Goal: Task Accomplishment & Management: Use online tool/utility

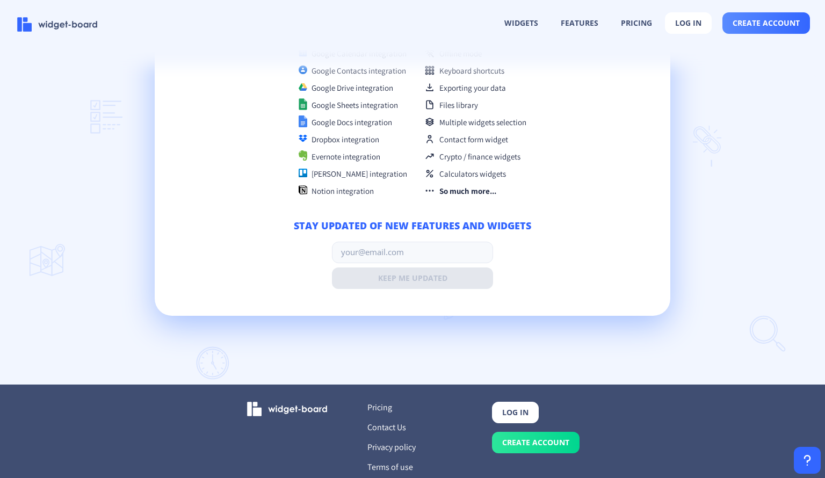
scroll to position [2601, 0]
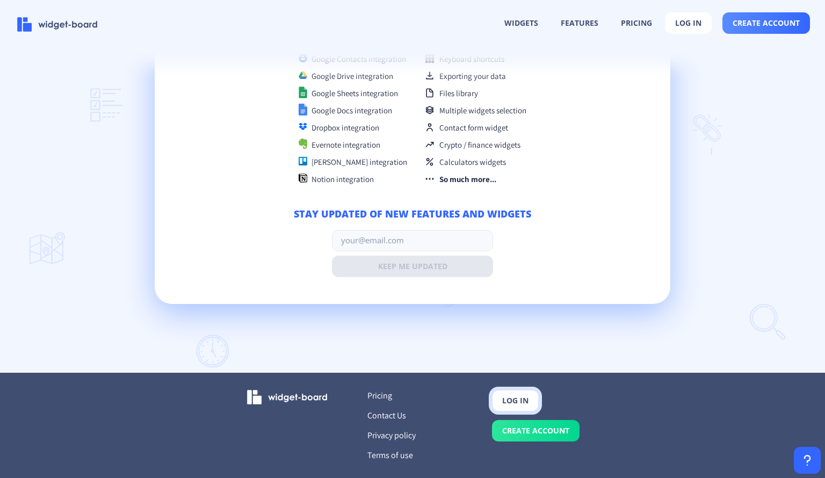
click at [517, 401] on button "log in" at bounding box center [515, 400] width 47 height 21
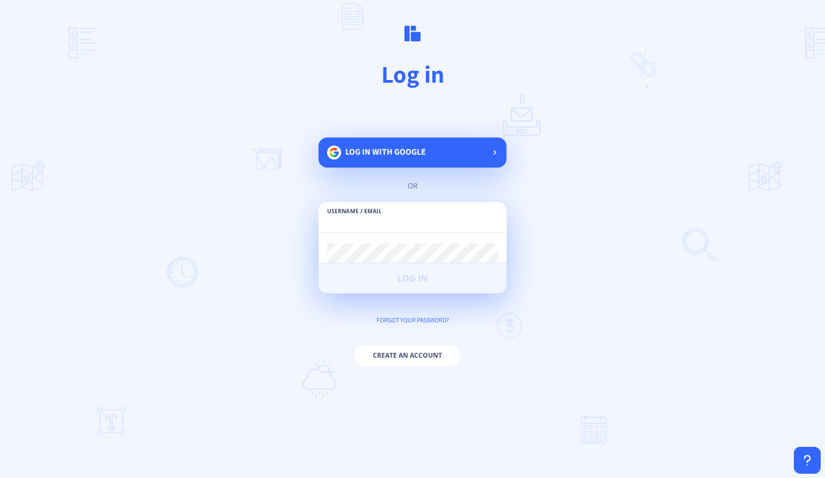
click at [402, 155] on span "Log in with google" at bounding box center [385, 151] width 81 height 11
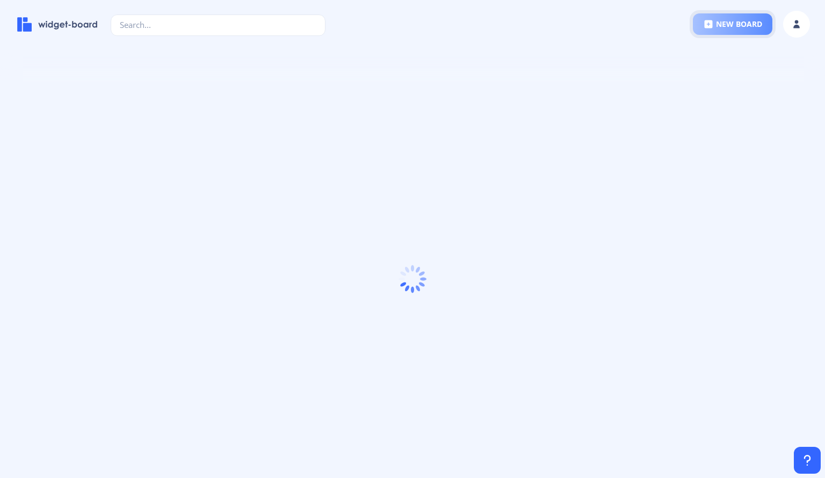
click at [754, 18] on button "new board" at bounding box center [732, 23] width 79 height 21
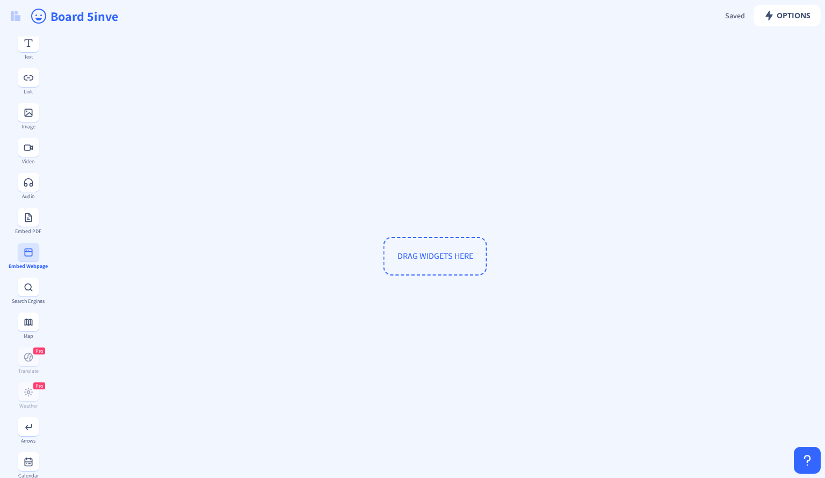
scroll to position [112, 0]
click at [30, 387] on div "Pro Weather" at bounding box center [28, 394] width 39 height 26
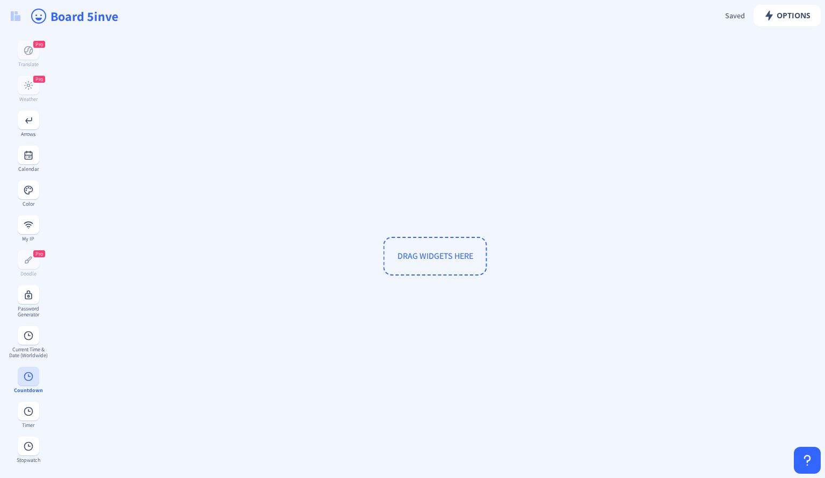
click at [32, 387] on div "Countdown" at bounding box center [28, 390] width 39 height 6
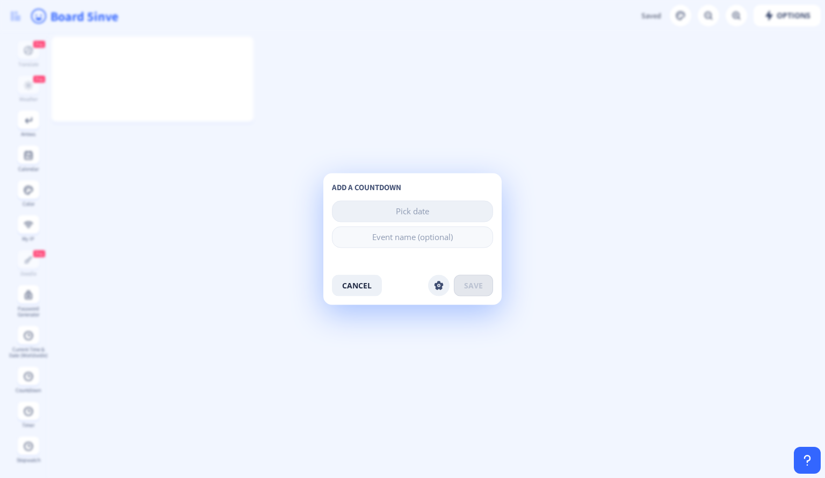
click at [404, 207] on nb-layout "new board Options Saved Saving... Board 5inve To-Do Notes Pro Upload Files Text…" at bounding box center [412, 239] width 825 height 478
type input "k"
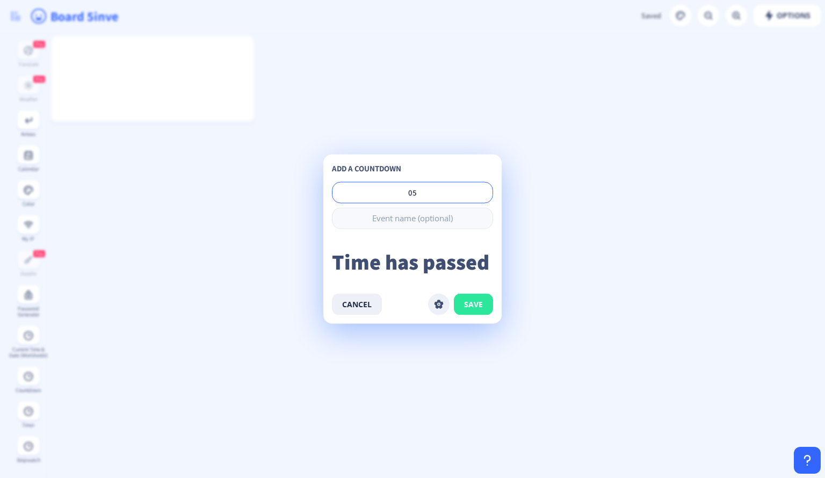
type input "05"
click at [487, 296] on button "save" at bounding box center [473, 304] width 39 height 21
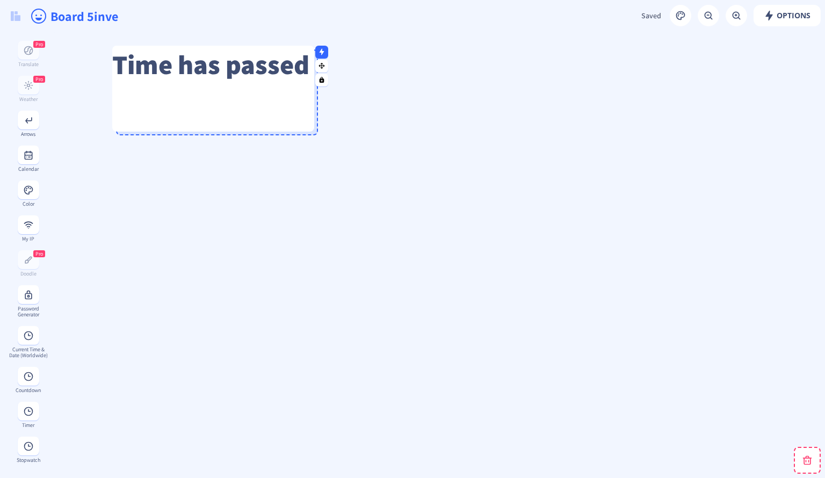
drag, startPoint x: 186, startPoint y: 89, endPoint x: 303, endPoint y: 112, distance: 119.2
click at [303, 112] on div "Time has passed" at bounding box center [213, 89] width 202 height 86
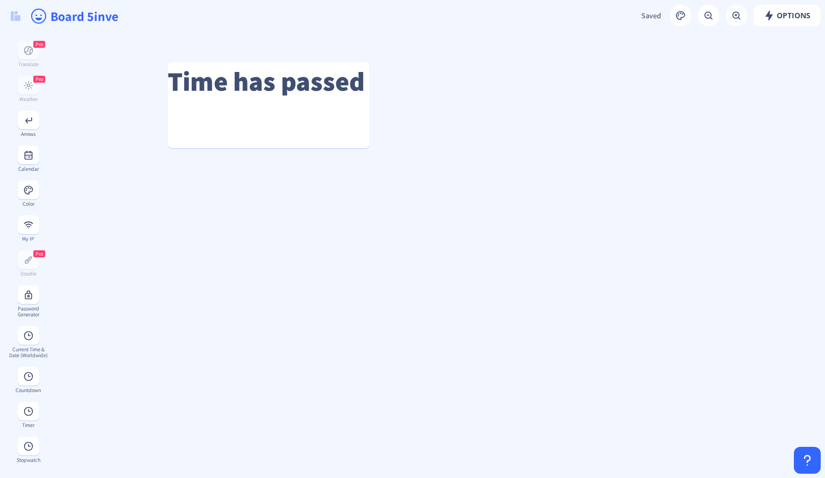
click at [673, 25] on div "Board 5inve" at bounding box center [412, 16] width 825 height 32
click at [679, 17] on rect at bounding box center [680, 15] width 11 height 11
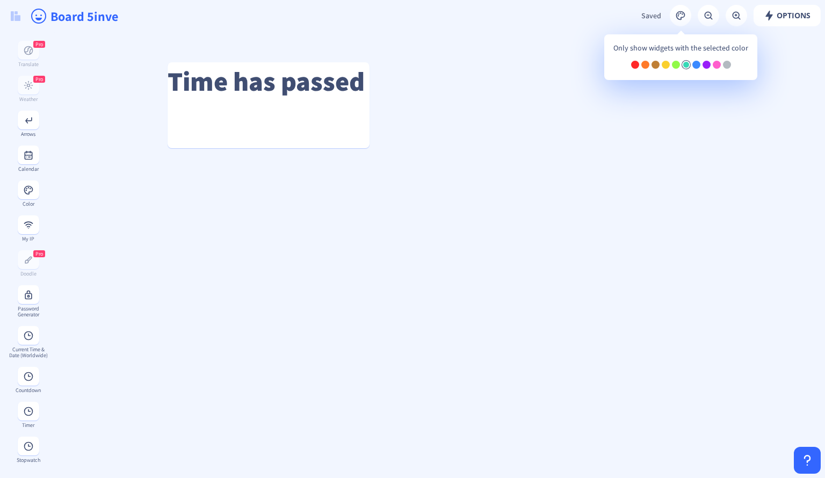
click at [685, 66] on div at bounding box center [686, 65] width 8 height 8
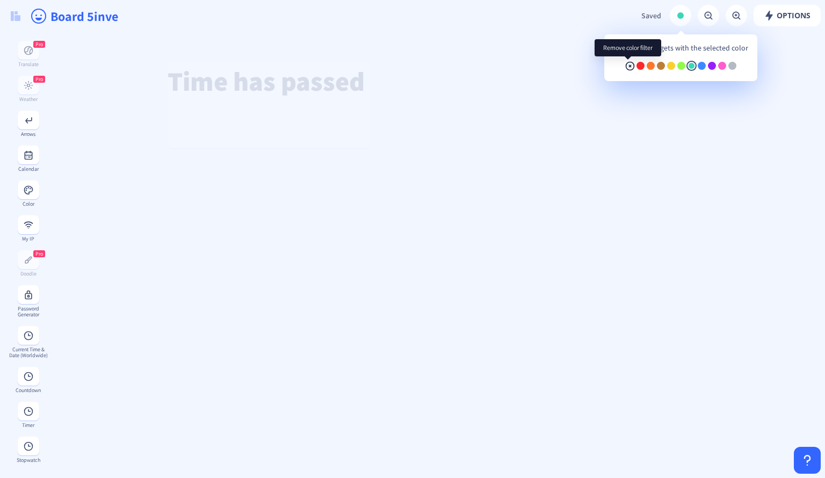
click at [626, 65] on rect at bounding box center [630, 66] width 11 height 11
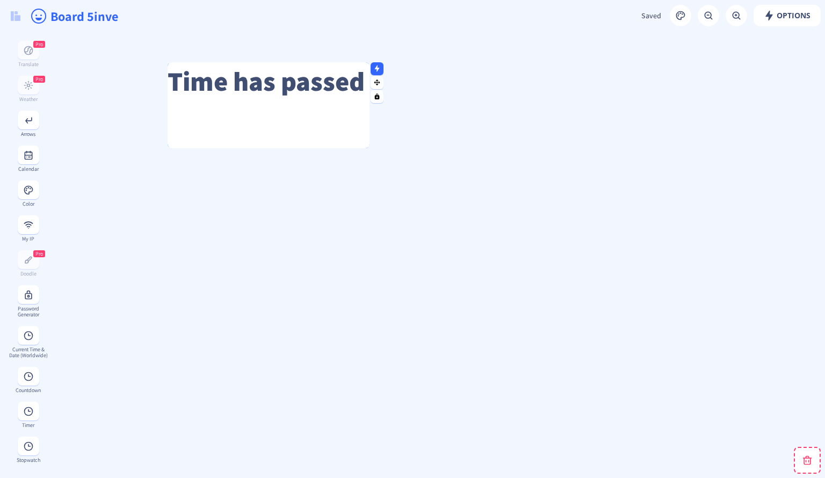
click at [318, 108] on div "Time has passed" at bounding box center [269, 105] width 202 height 86
click at [379, 95] on rect at bounding box center [377, 96] width 7 height 7
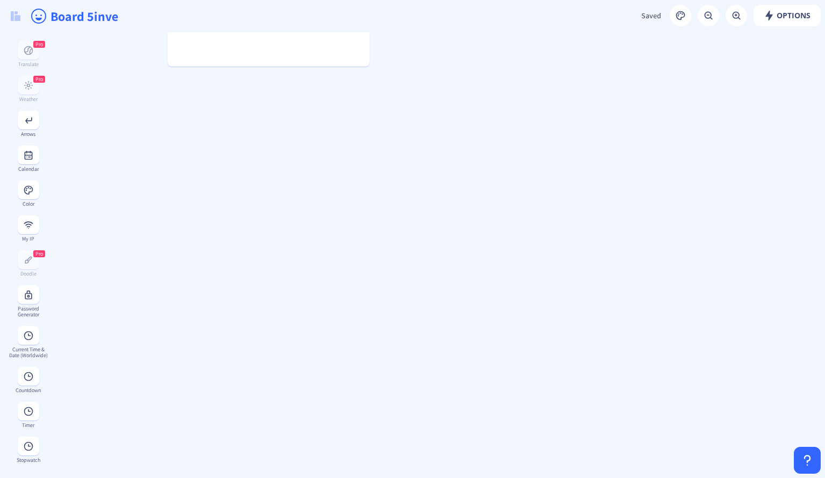
scroll to position [86, 0]
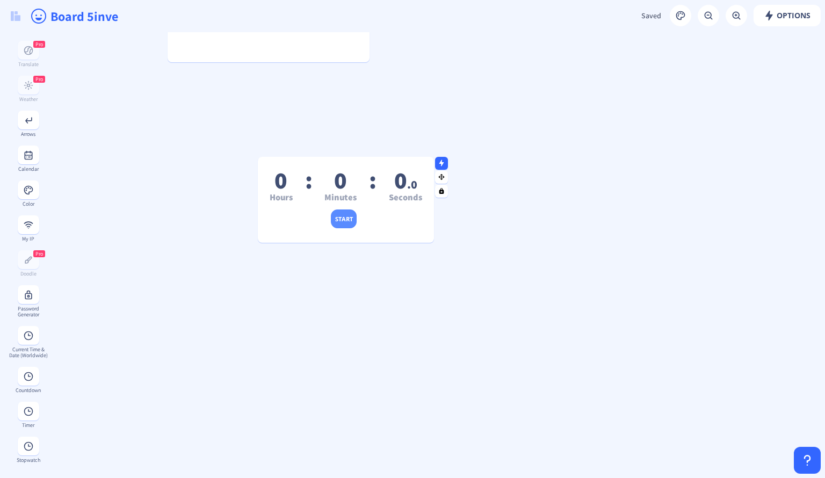
click at [340, 212] on button "start" at bounding box center [344, 218] width 26 height 19
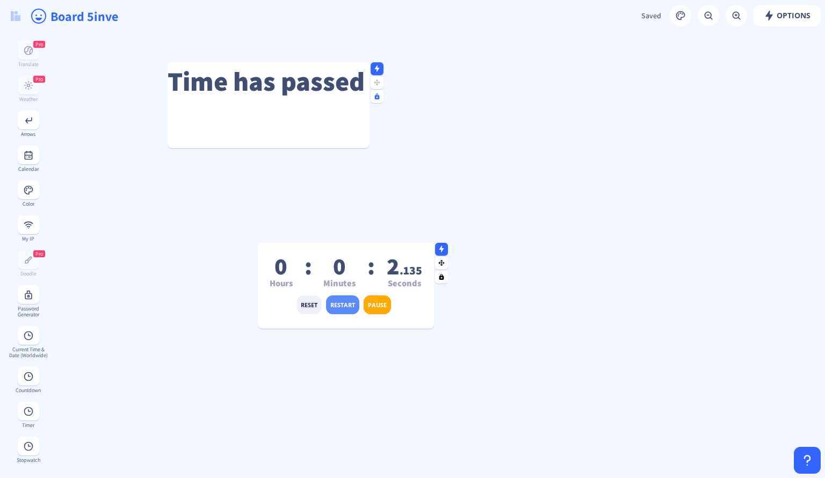
click at [338, 307] on button "re start" at bounding box center [342, 304] width 33 height 19
click at [316, 305] on button "reset" at bounding box center [308, 304] width 25 height 19
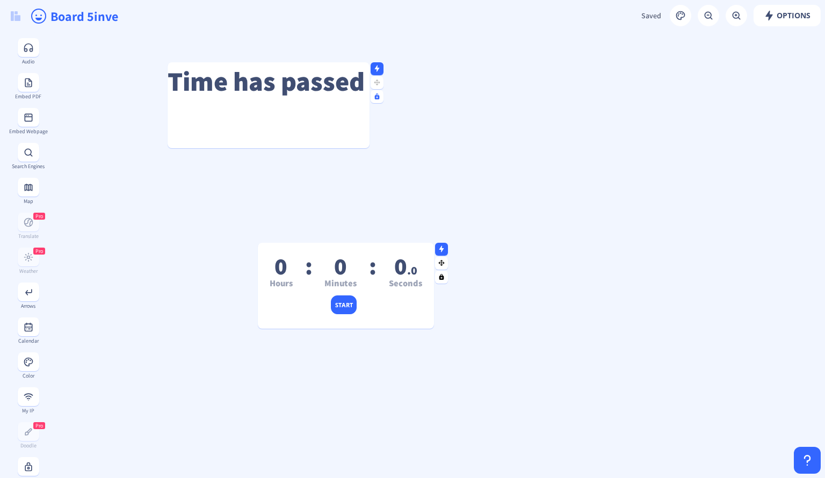
scroll to position [235, 0]
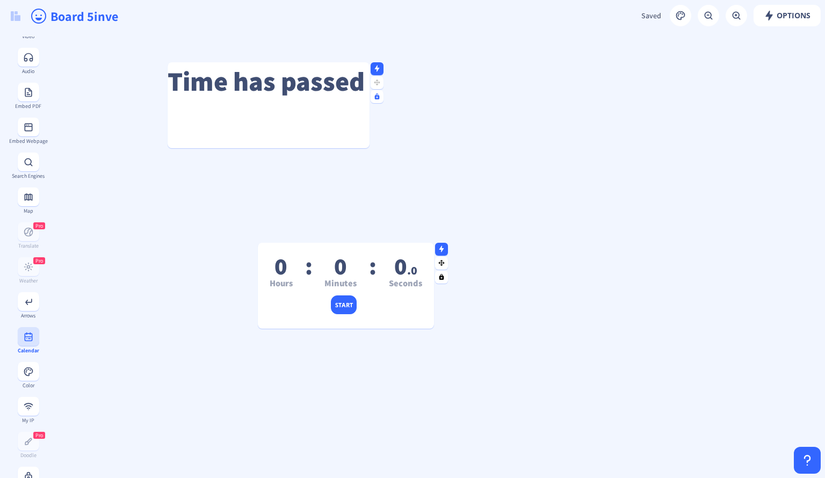
click at [36, 338] on button at bounding box center [28, 336] width 21 height 19
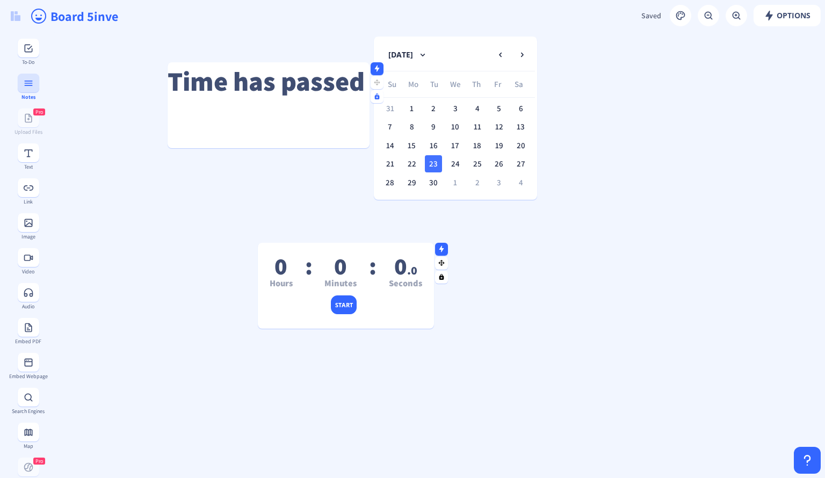
click at [32, 88] on rect at bounding box center [28, 83] width 11 height 11
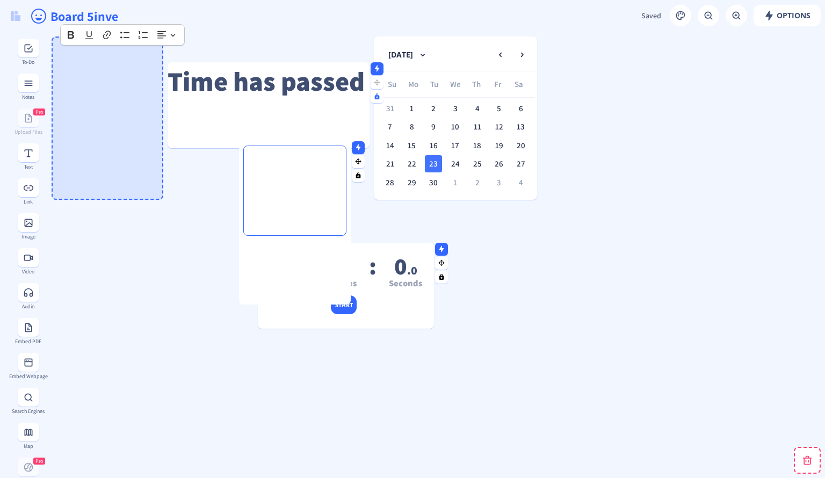
drag, startPoint x: 112, startPoint y: 143, endPoint x: 321, endPoint y: 259, distance: 239.2
click at [321, 259] on div at bounding box center [295, 309] width 112 height 139
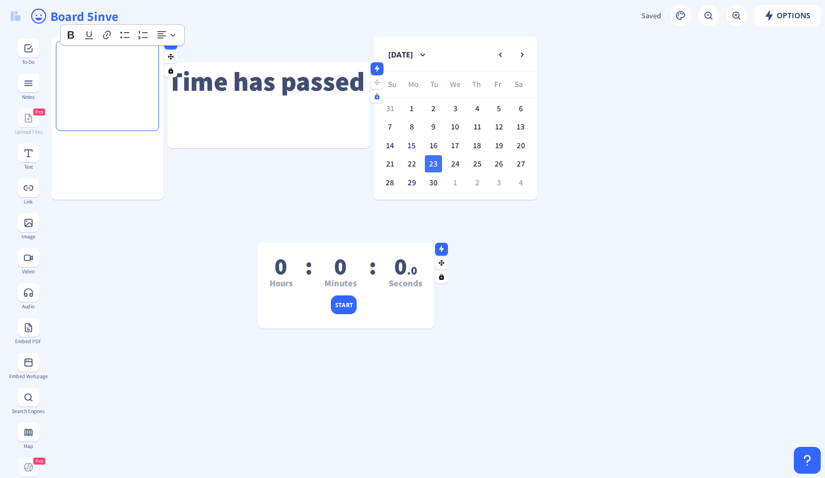
click at [119, 97] on div "Rich Text Editor, main" at bounding box center [107, 86] width 93 height 81
click at [117, 150] on div at bounding box center [108, 204] width 112 height 139
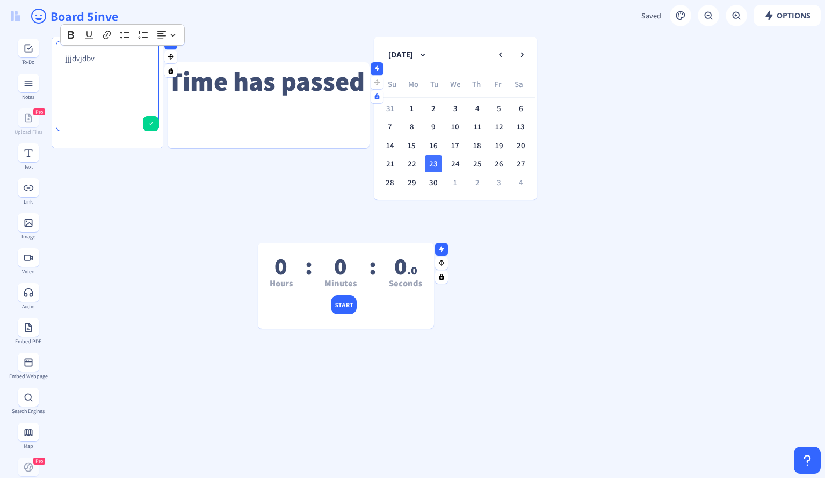
drag, startPoint x: 108, startPoint y: 198, endPoint x: 108, endPoint y: 127, distance: 71.4
click at [108, 127] on gridster-item "jjjdvjdbv" at bounding box center [108, 93] width 112 height 112
drag, startPoint x: 117, startPoint y: 146, endPoint x: 116, endPoint y: 124, distance: 22.6
click at [116, 124] on gridster-item "jjjdvjdbv" at bounding box center [108, 93] width 112 height 112
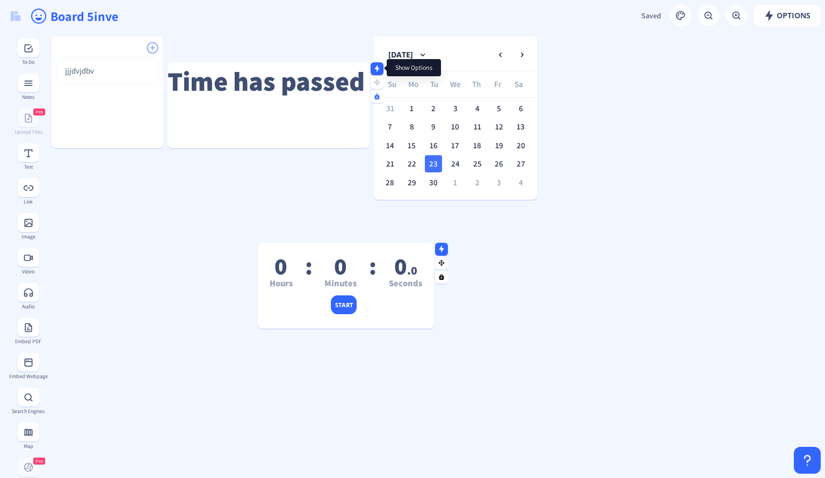
click at [375, 70] on rect at bounding box center [377, 68] width 7 height 7
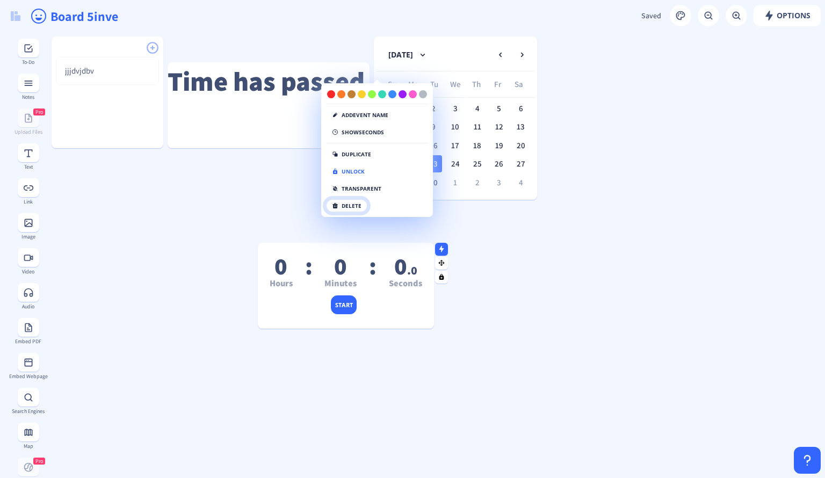
click at [349, 200] on button "delete" at bounding box center [346, 205] width 41 height 13
click at [351, 189] on button "transparent" at bounding box center [356, 188] width 61 height 13
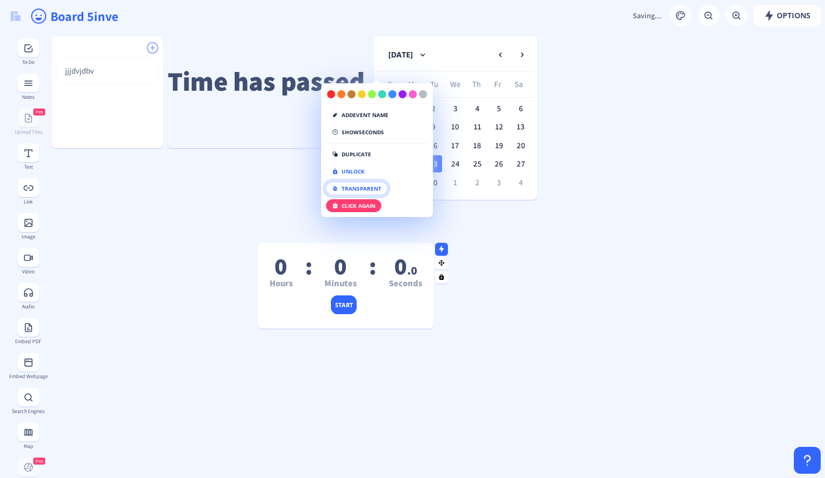
click at [351, 188] on button "transparent" at bounding box center [356, 188] width 61 height 13
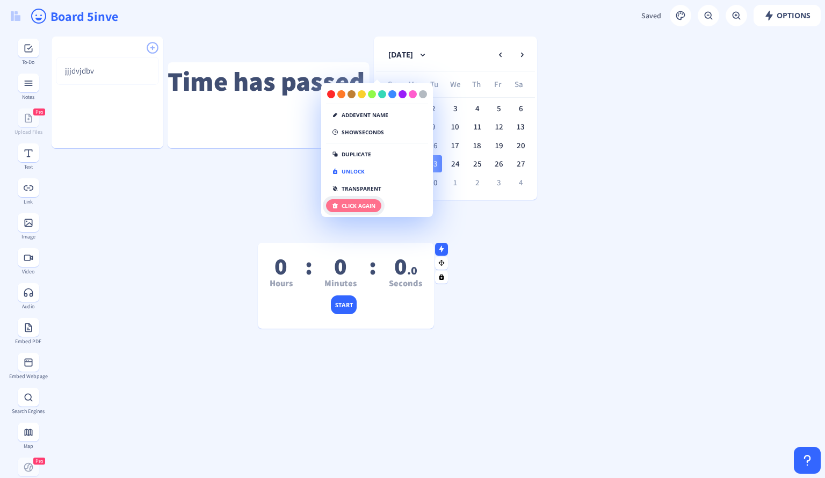
click at [354, 205] on button "click again" at bounding box center [353, 205] width 55 height 13
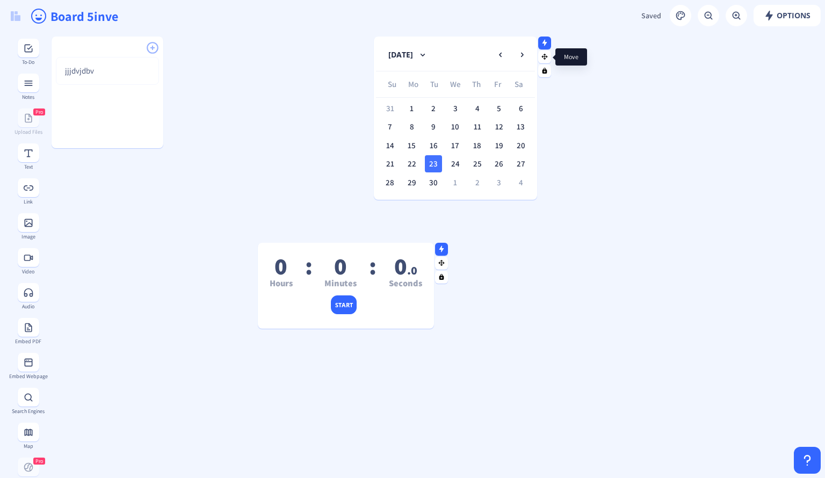
click at [542, 57] on rect at bounding box center [544, 56] width 7 height 7
click at [545, 61] on nb-icon at bounding box center [544, 56] width 11 height 11
click at [545, 70] on icon at bounding box center [544, 71] width 5 height 6
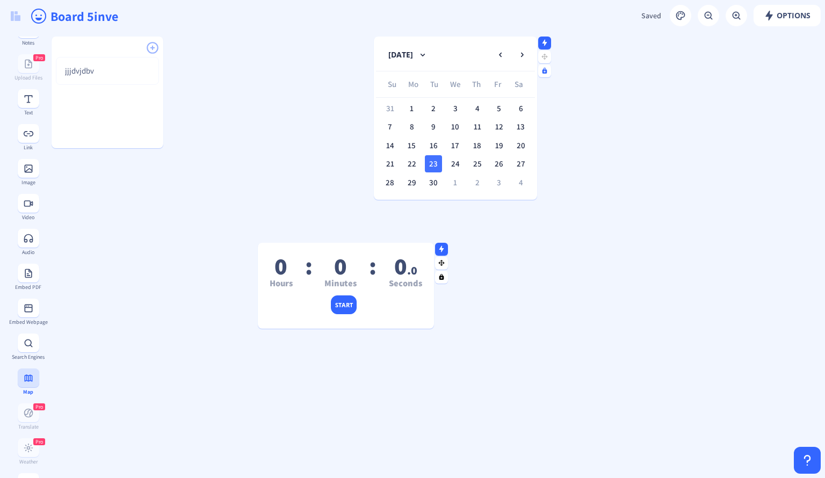
scroll to position [56, 0]
click at [30, 418] on div "Pro Translate" at bounding box center [28, 415] width 39 height 26
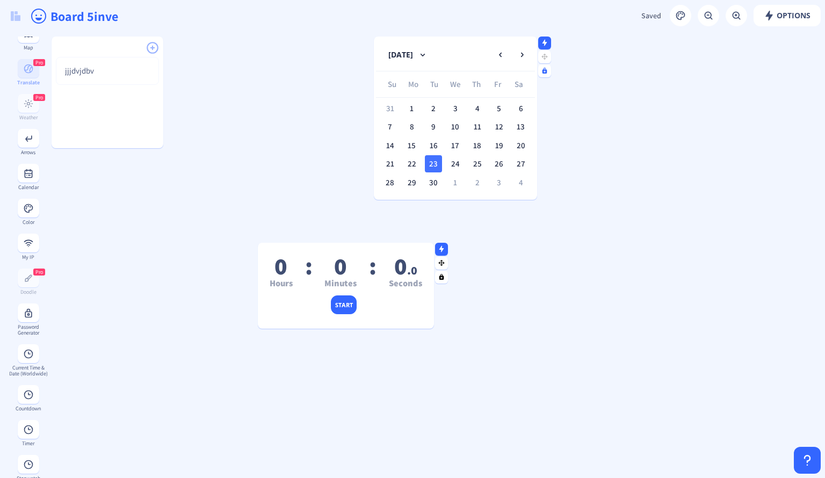
scroll to position [399, 0]
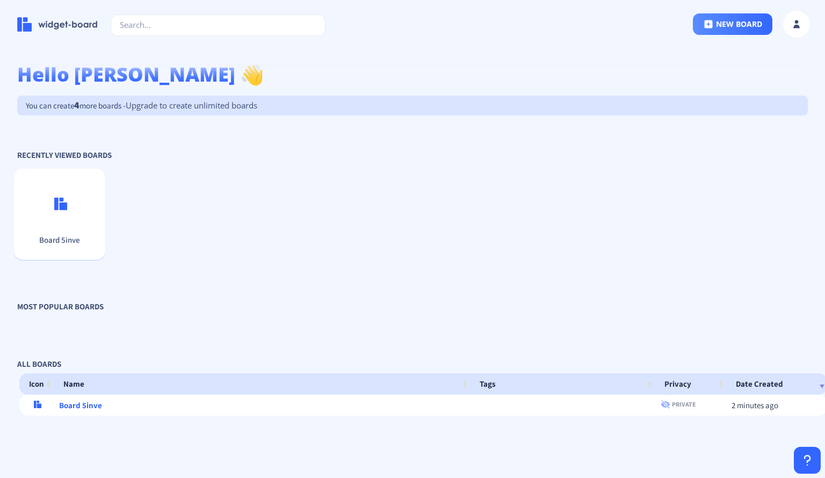
scroll to position [0, 2]
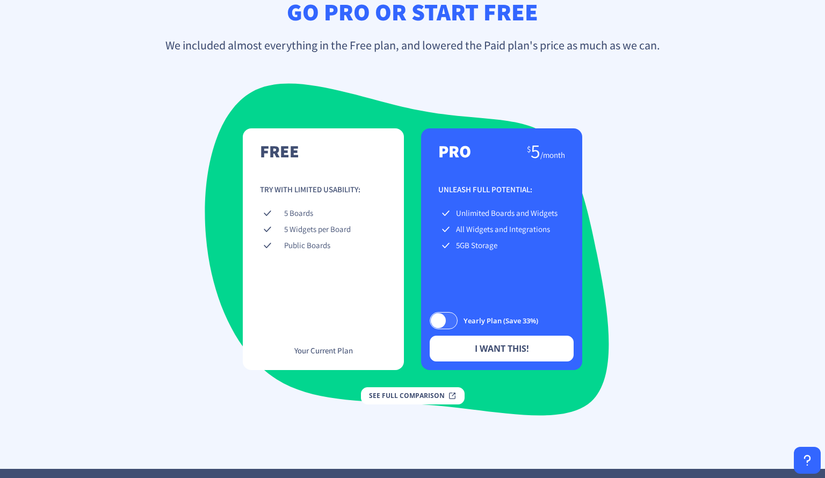
scroll to position [71, 0]
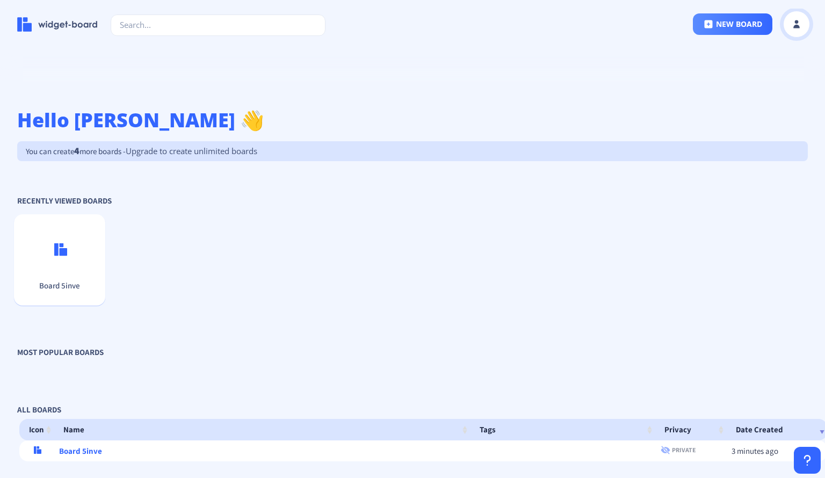
click at [798, 18] on button at bounding box center [796, 24] width 27 height 27
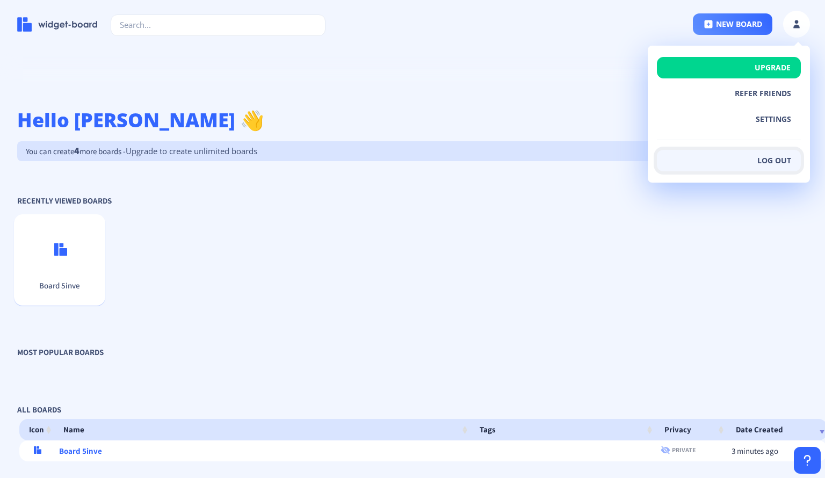
click at [770, 163] on button "Log out" at bounding box center [729, 160] width 144 height 21
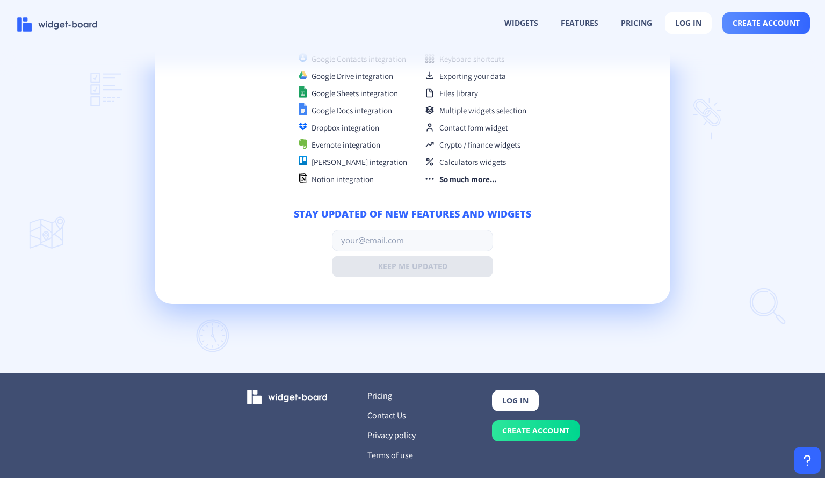
scroll to position [2608, 0]
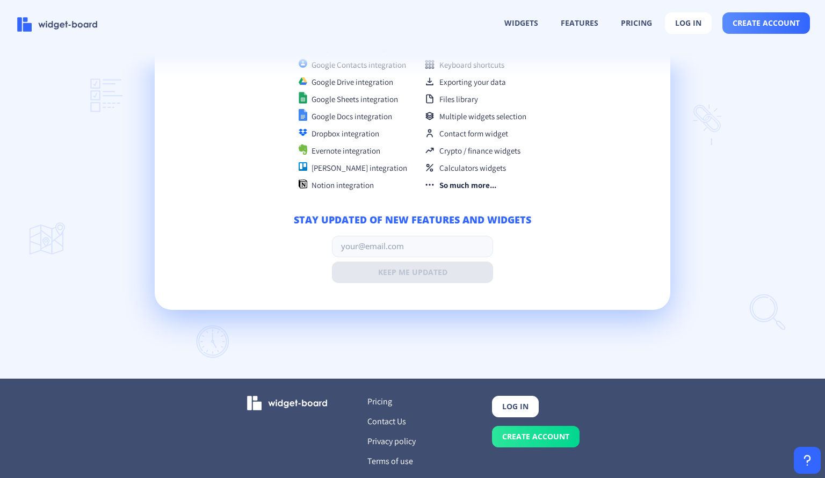
click at [397, 424] on p "Contact Us" at bounding box center [412, 421] width 107 height 11
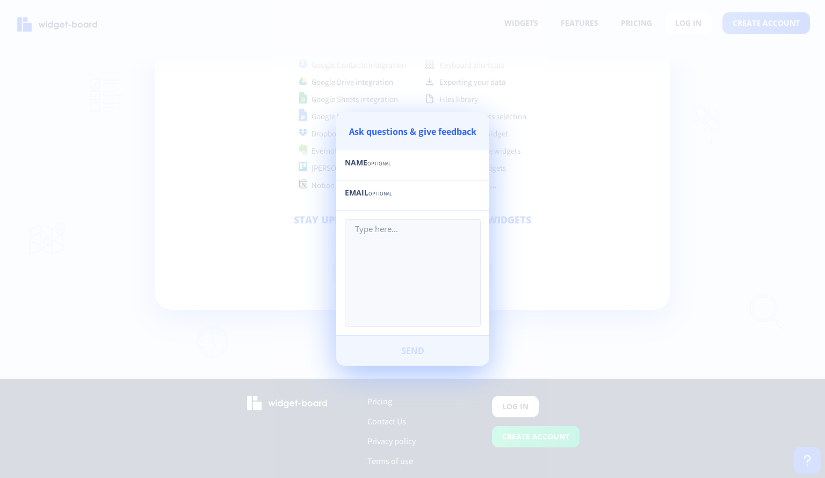
click at [562, 307] on div at bounding box center [412, 239] width 825 height 478
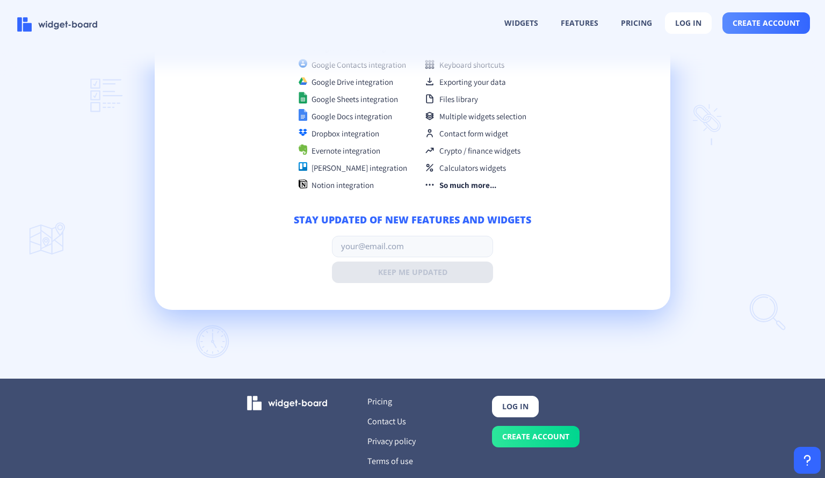
click at [382, 446] on p "Privacy policy" at bounding box center [412, 441] width 107 height 11
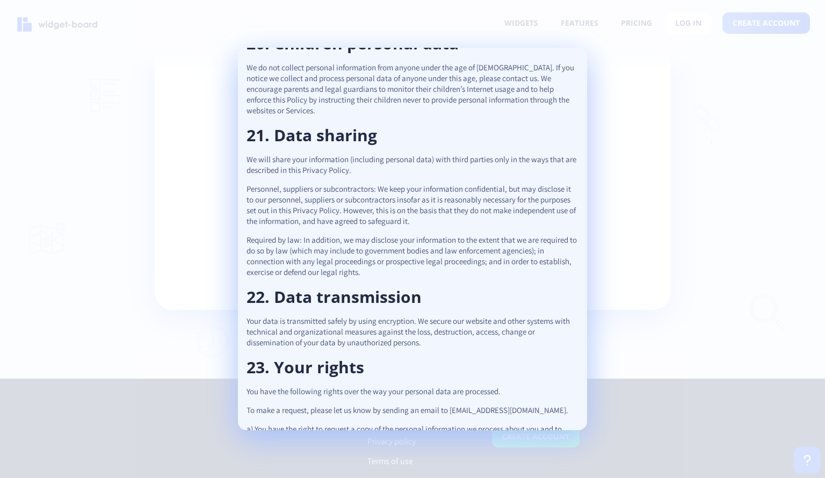
scroll to position [1108, 0]
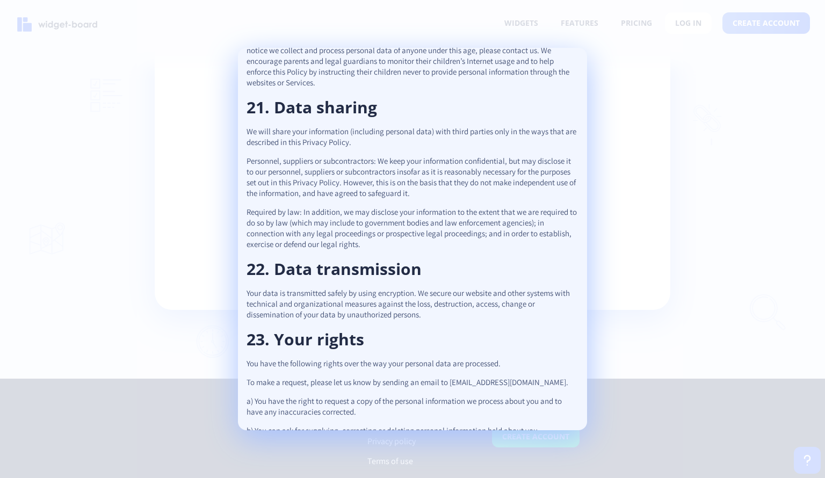
click at [685, 313] on div at bounding box center [412, 239] width 825 height 478
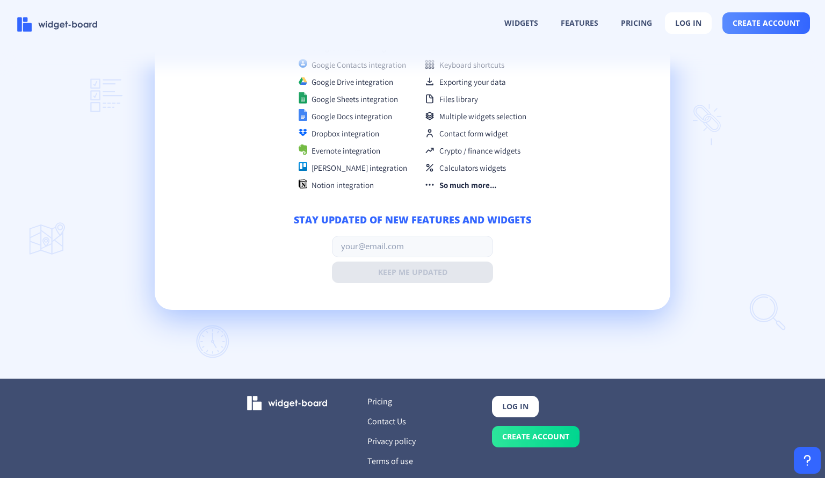
click at [387, 461] on p "Terms of use" at bounding box center [412, 460] width 107 height 11
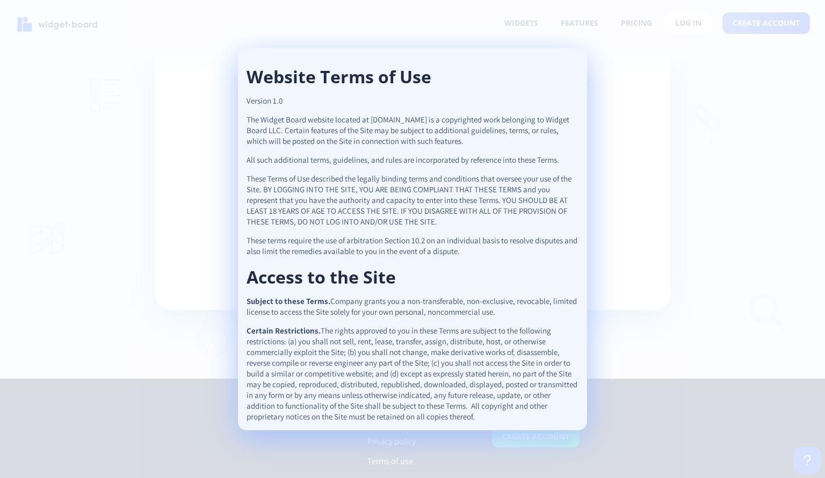
click at [659, 245] on div at bounding box center [412, 239] width 825 height 478
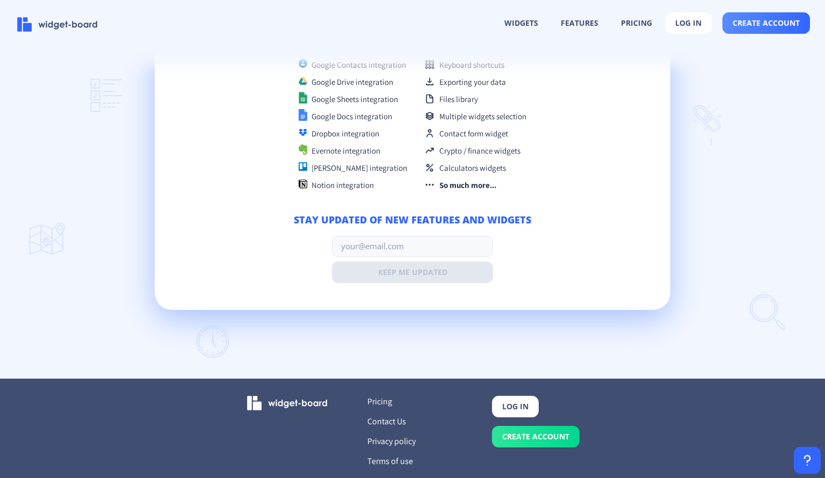
click at [315, 401] on img at bounding box center [287, 403] width 81 height 14
click at [822, 452] on div "Pricing Contact Us Privacy policy Terms of use log in create account" at bounding box center [412, 431] width 825 height 105
click at [816, 455] on div at bounding box center [807, 460] width 27 height 27
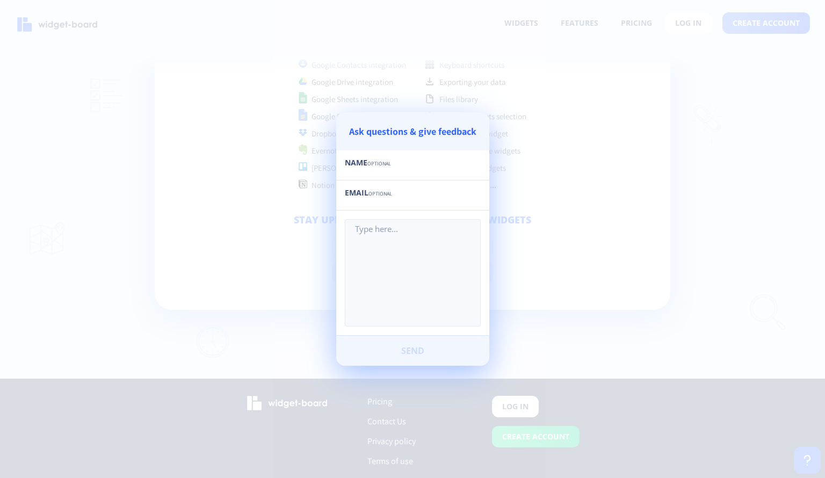
click at [537, 207] on div at bounding box center [412, 239] width 825 height 478
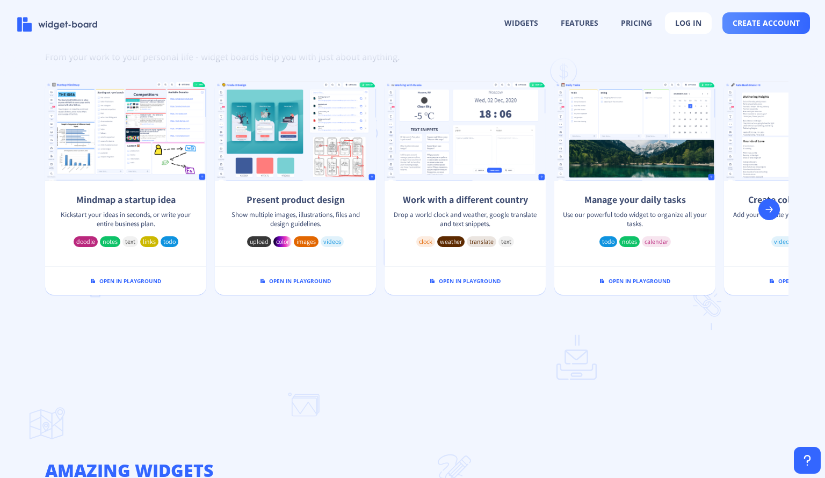
scroll to position [0, 0]
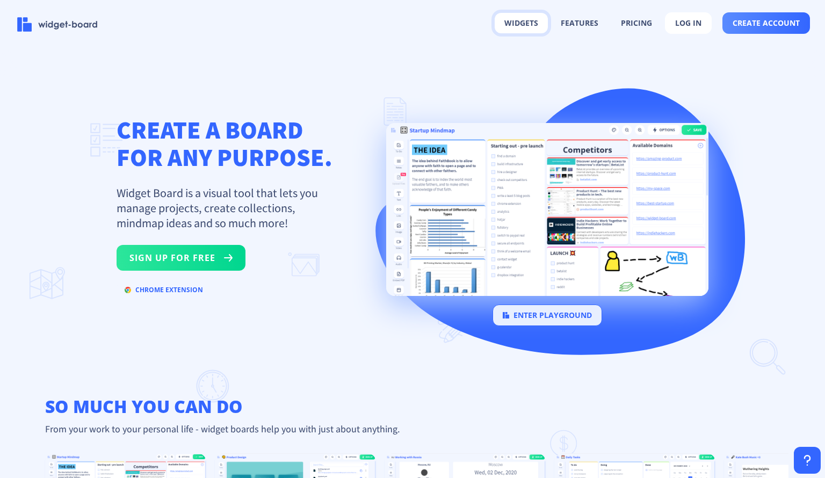
click at [540, 25] on button "widgets" at bounding box center [521, 23] width 53 height 20
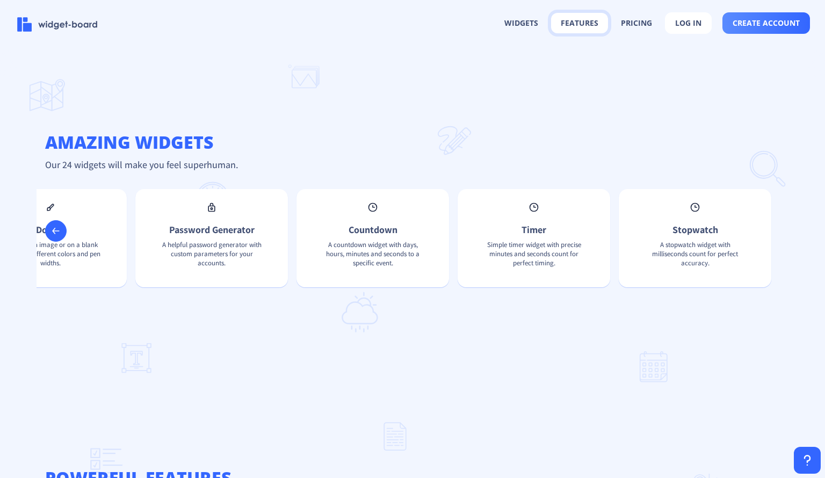
click at [573, 24] on button "features" at bounding box center [579, 23] width 57 height 20
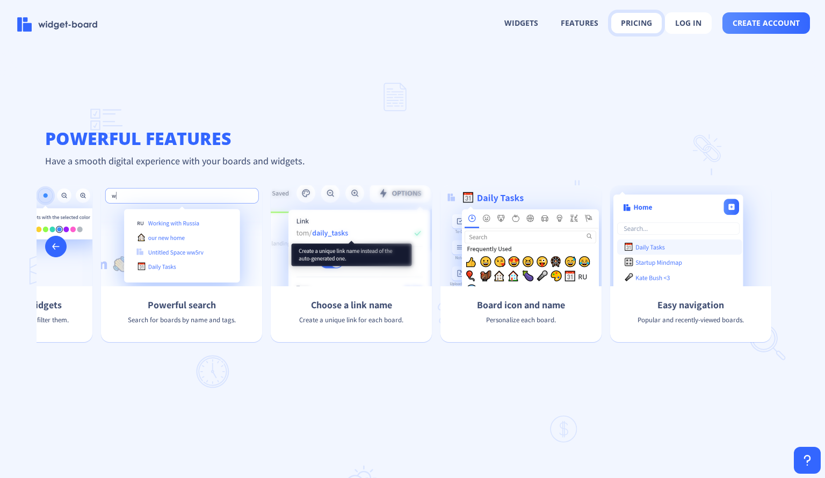
click at [641, 28] on button "pricing" at bounding box center [636, 23] width 50 height 20
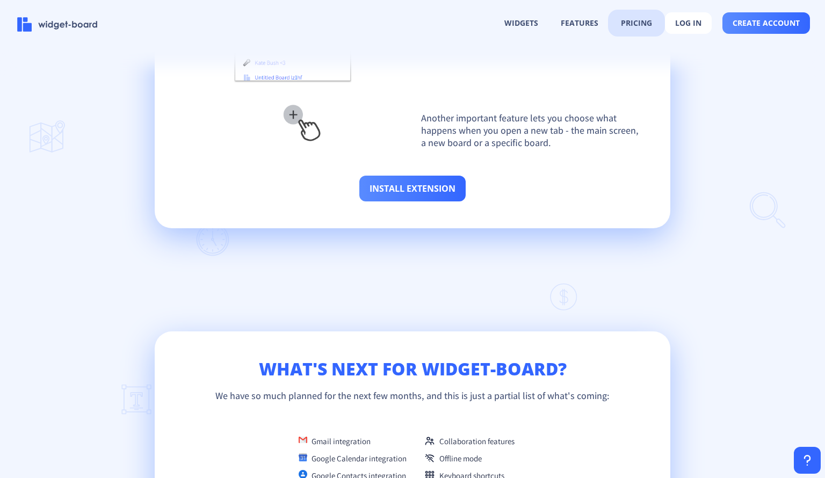
scroll to position [2180, 0]
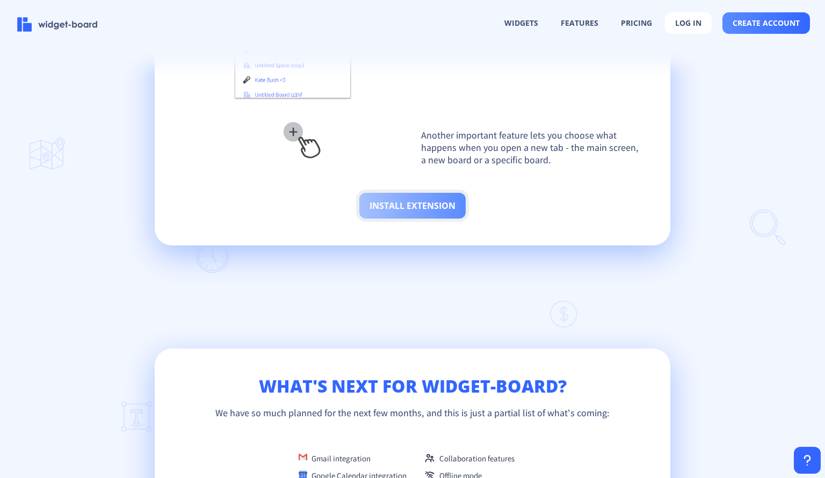
click at [415, 212] on button "install extension" at bounding box center [412, 206] width 106 height 26
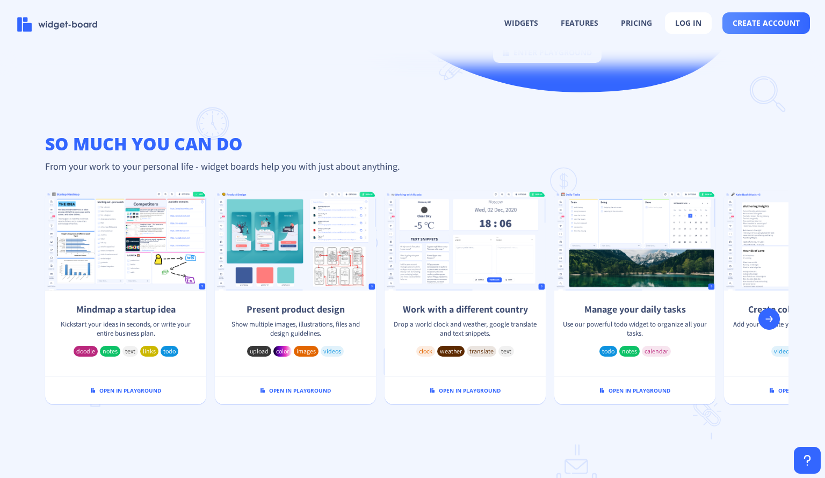
scroll to position [0, 0]
